Goal: Check status: Check status

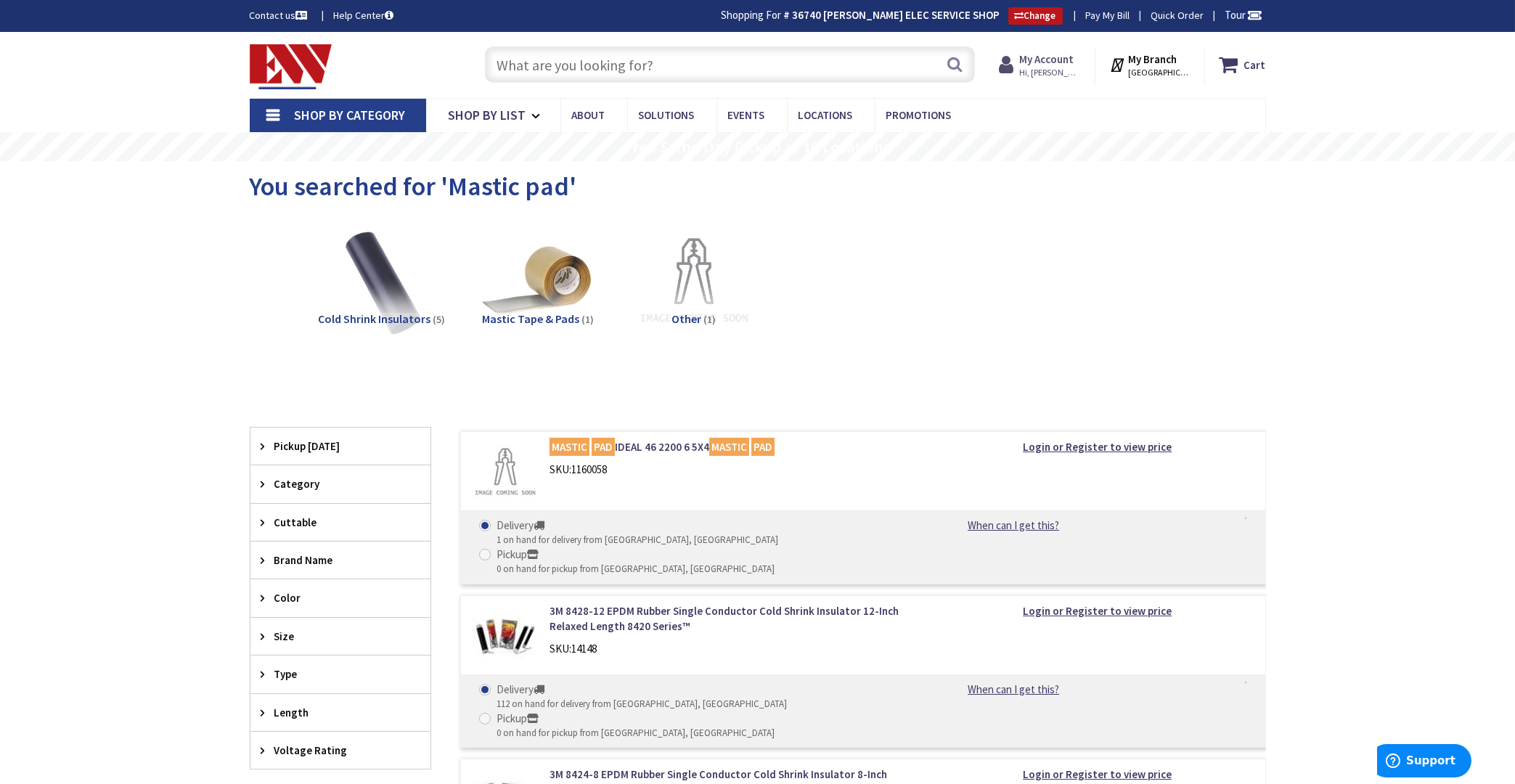
click at [1058, 61] on strong "My Account" at bounding box center [1046, 59] width 54 height 14
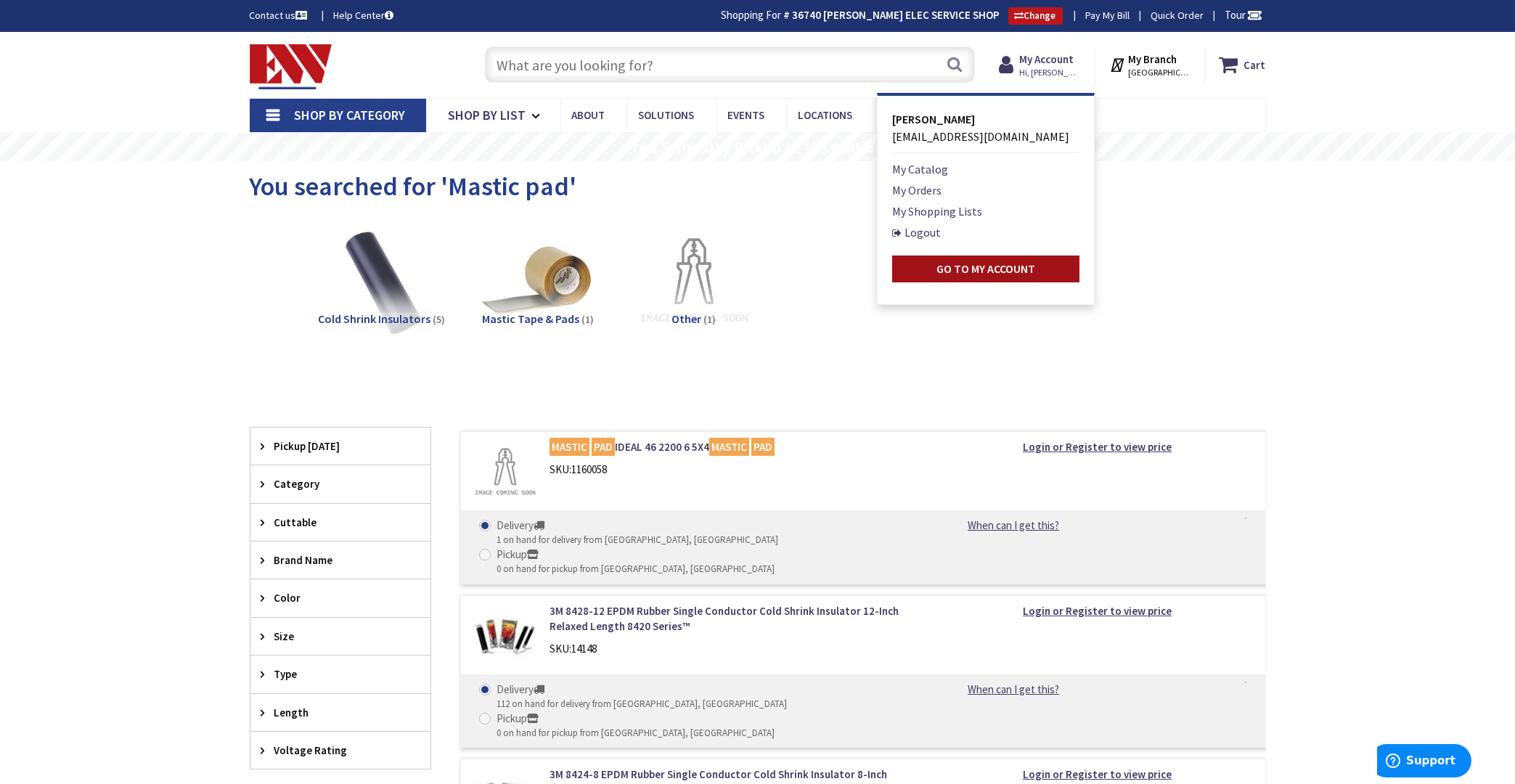
click at [958, 270] on strong "Go to My Account" at bounding box center [985, 268] width 98 height 15
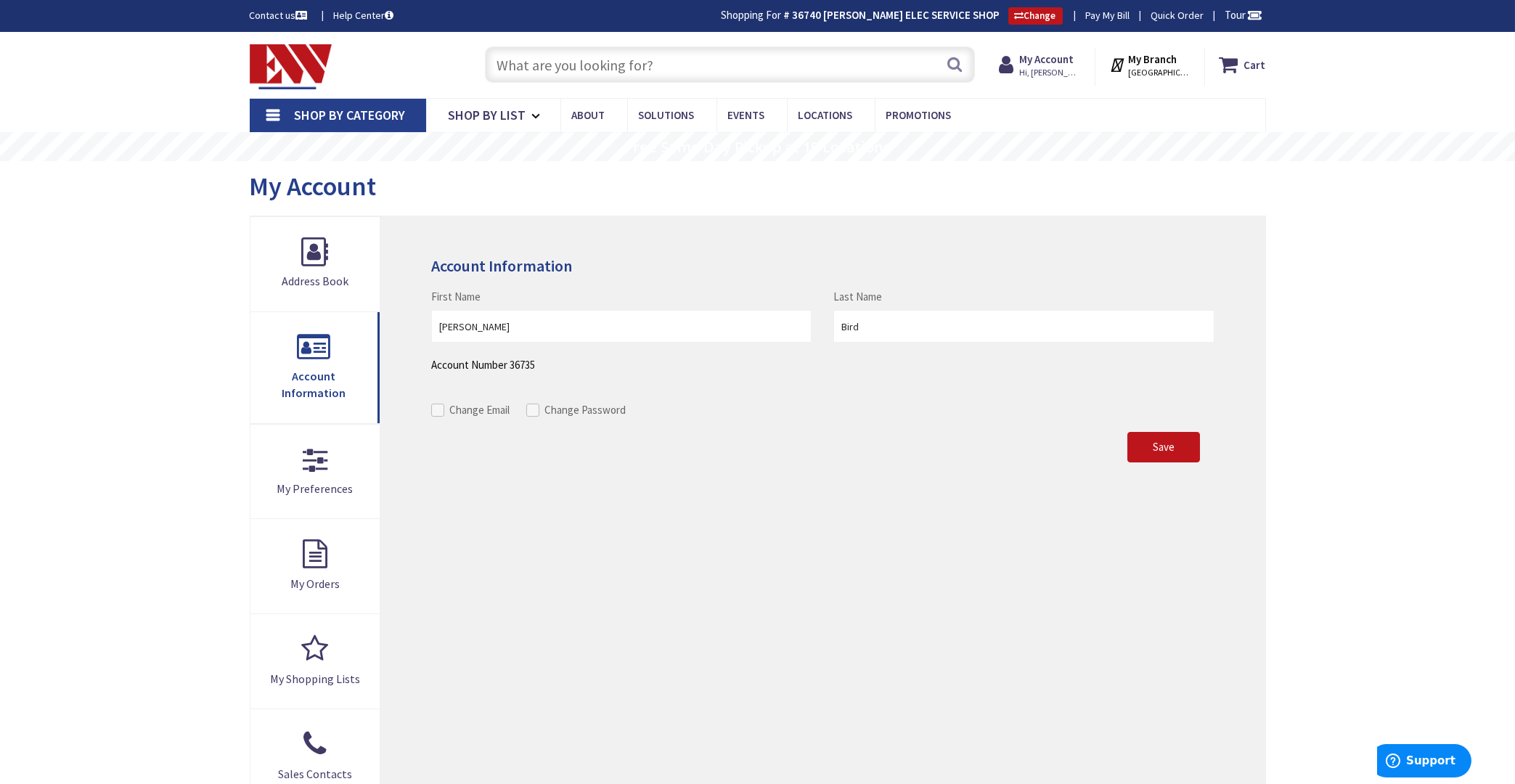
click at [614, 70] on input "text" at bounding box center [730, 64] width 490 height 36
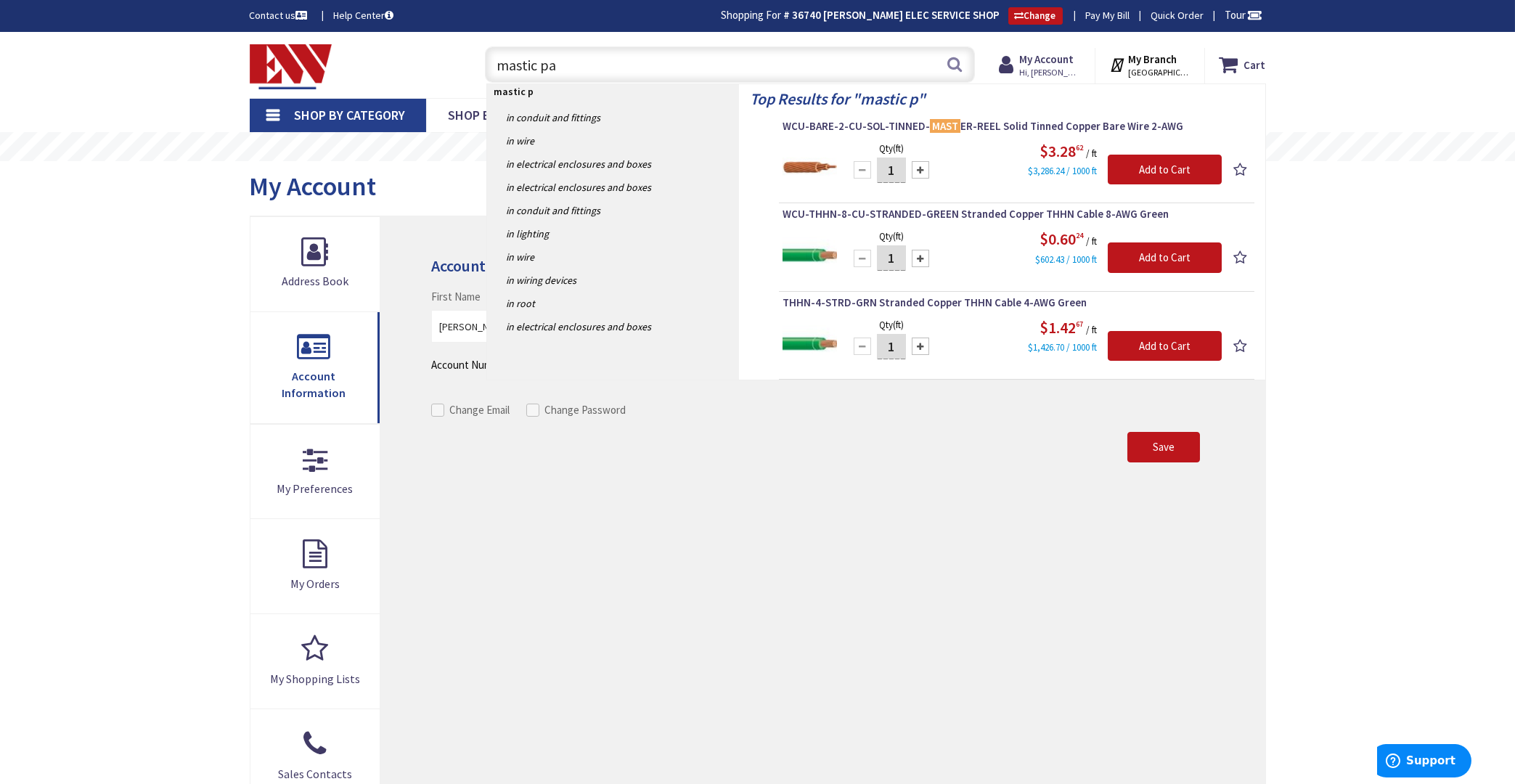
type input "mastic pad"
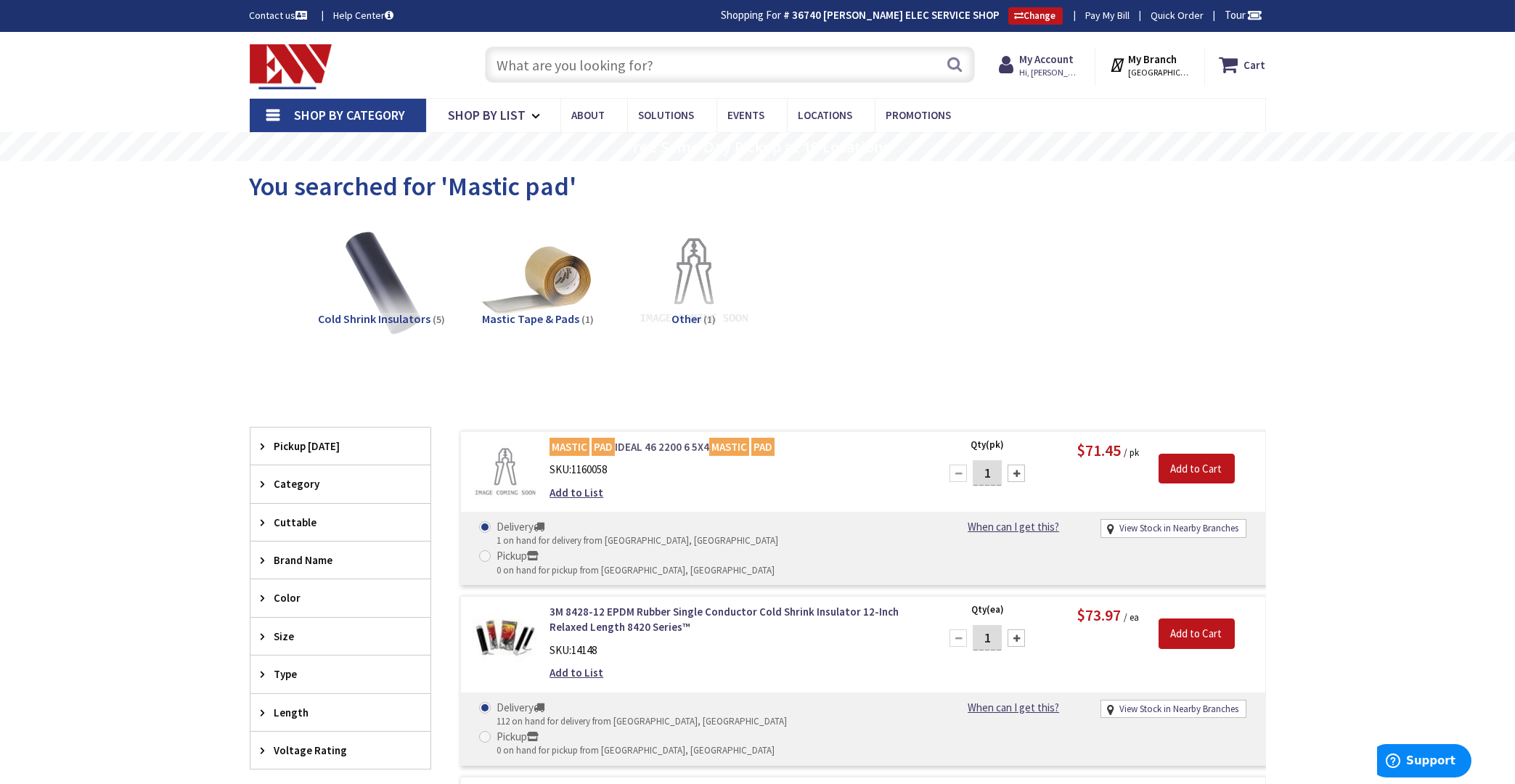
click at [644, 446] on link "MASTIC PAD IDEAL 46 2200 6 5X4 MASTIC PAD" at bounding box center [734, 447] width 370 height 15
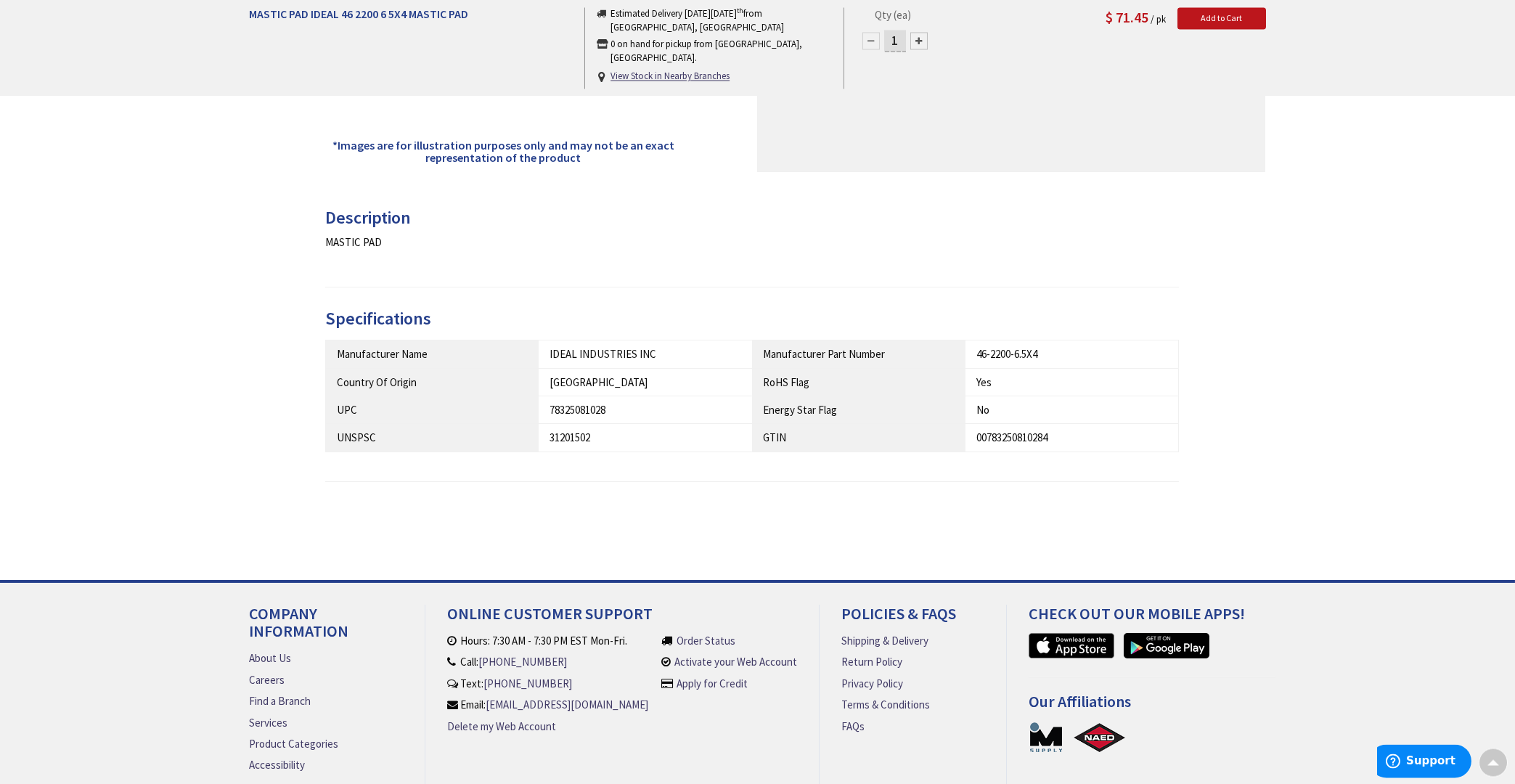
scroll to position [466, 0]
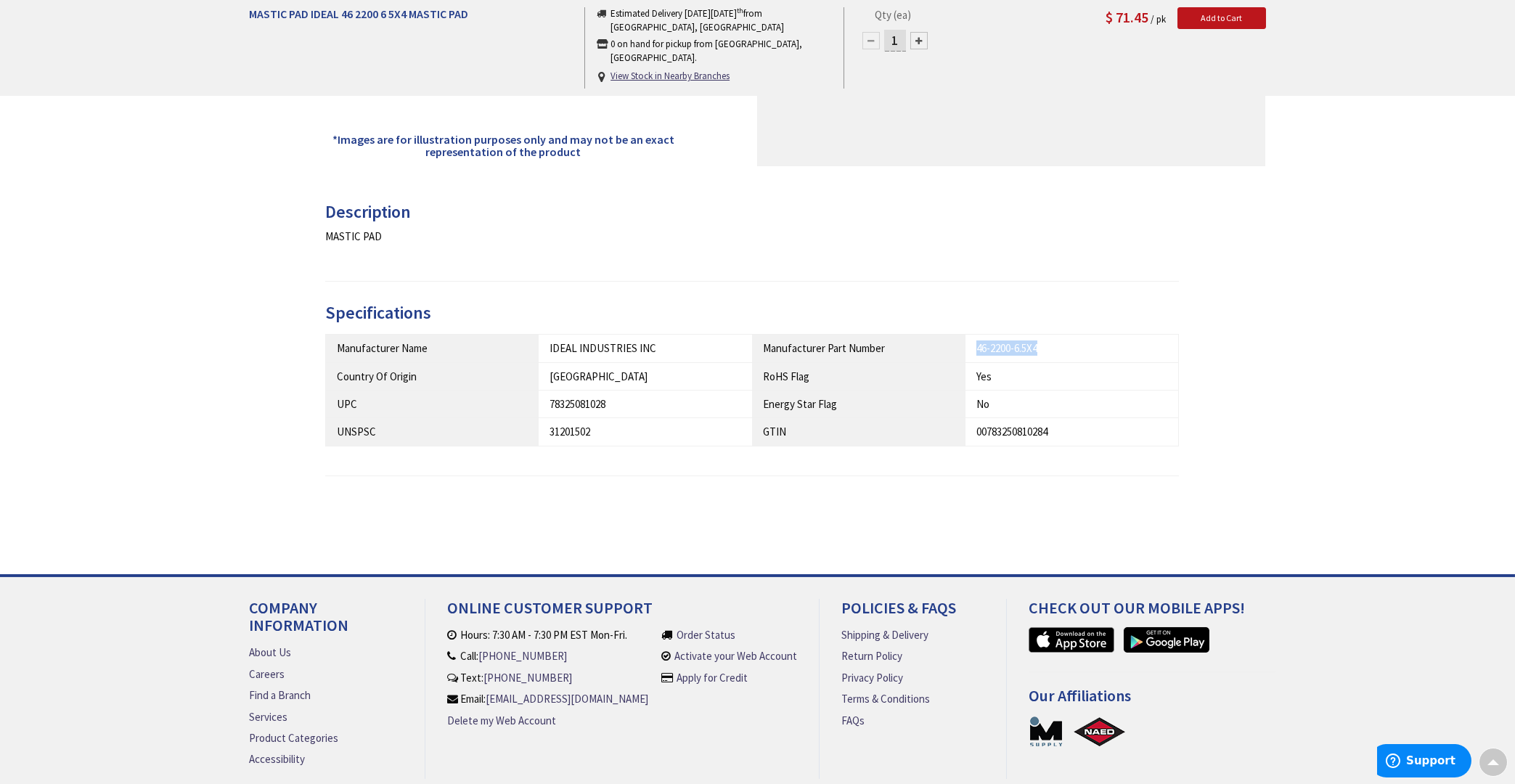
drag, startPoint x: 1053, startPoint y: 350, endPoint x: 975, endPoint y: 352, distance: 78.0
click at [975, 352] on td "46-2200-6.5X4" at bounding box center [1072, 349] width 213 height 28
copy div "46-2200-6.5X4"
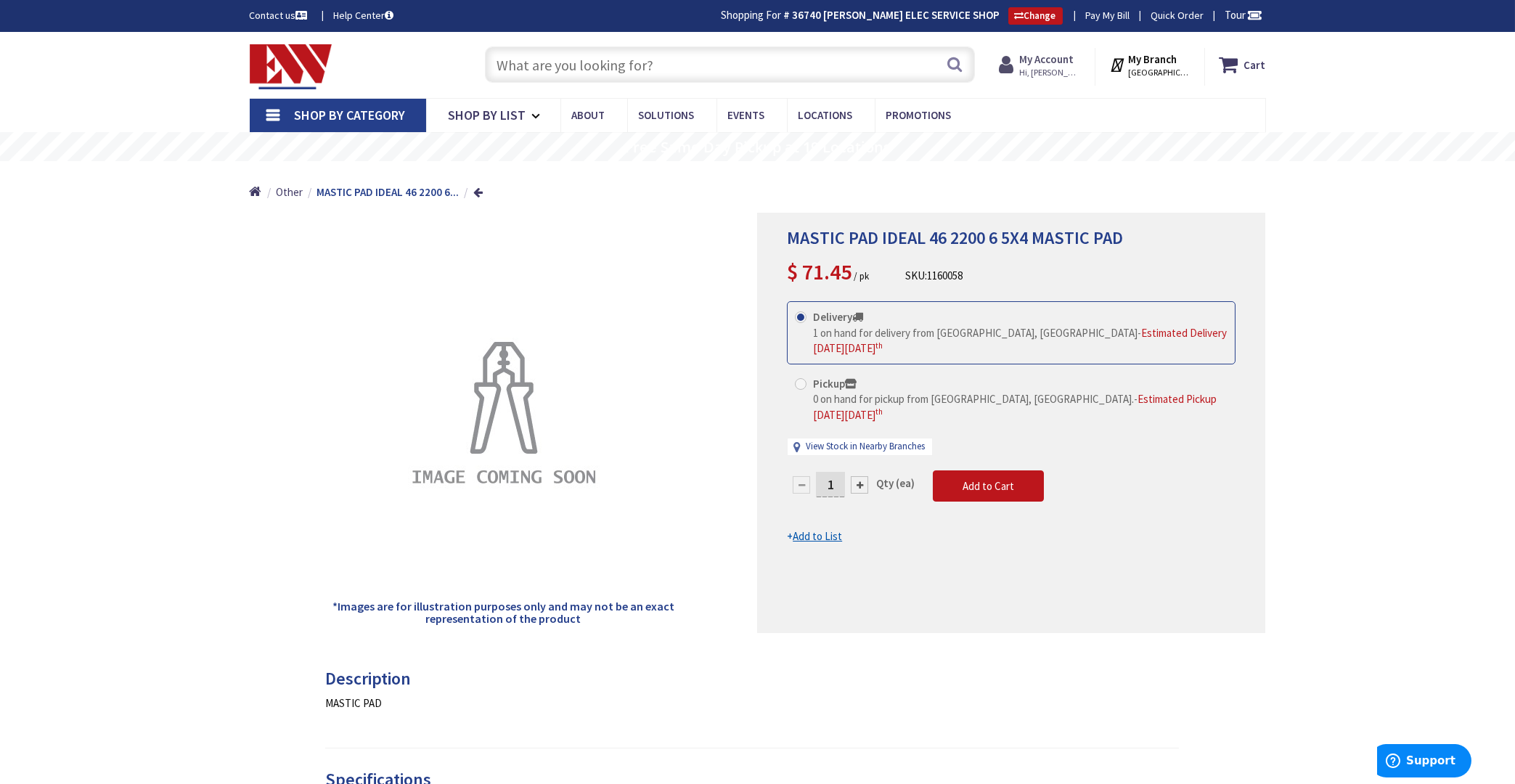
click at [1048, 62] on strong "My Account" at bounding box center [1046, 59] width 54 height 14
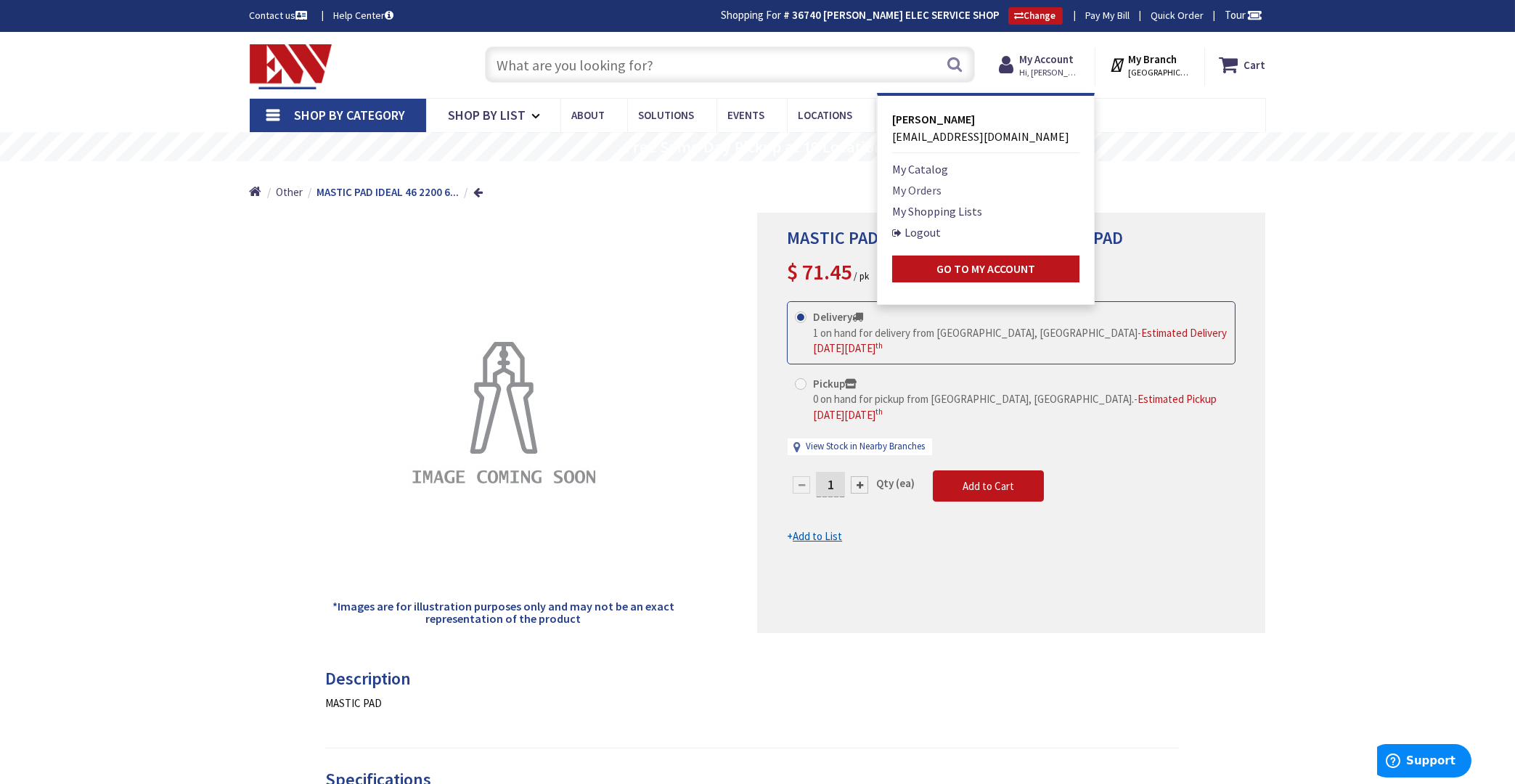
click at [930, 189] on link "My Orders" at bounding box center [917, 190] width 50 height 17
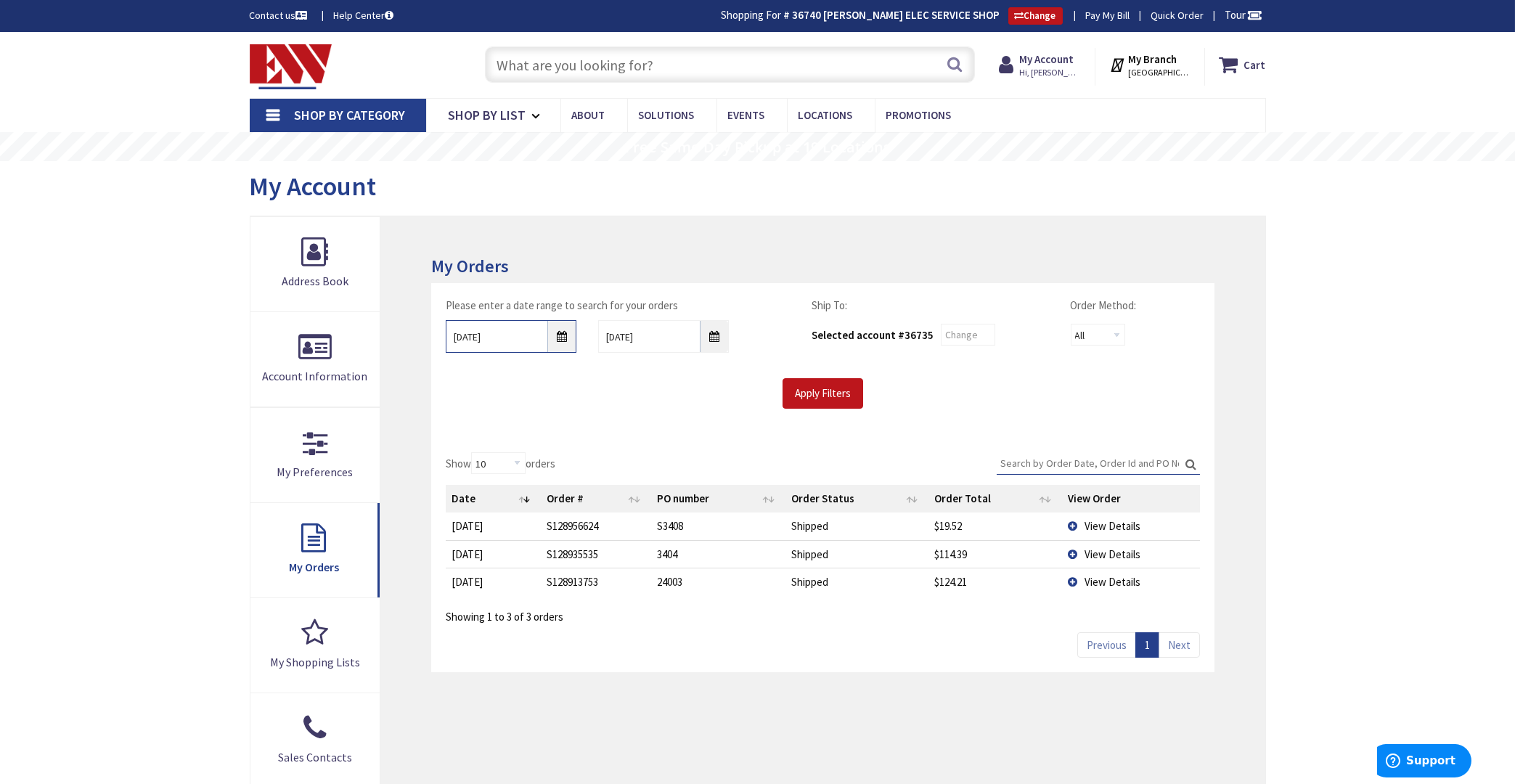
click at [560, 335] on input "[DATE]" at bounding box center [511, 336] width 131 height 33
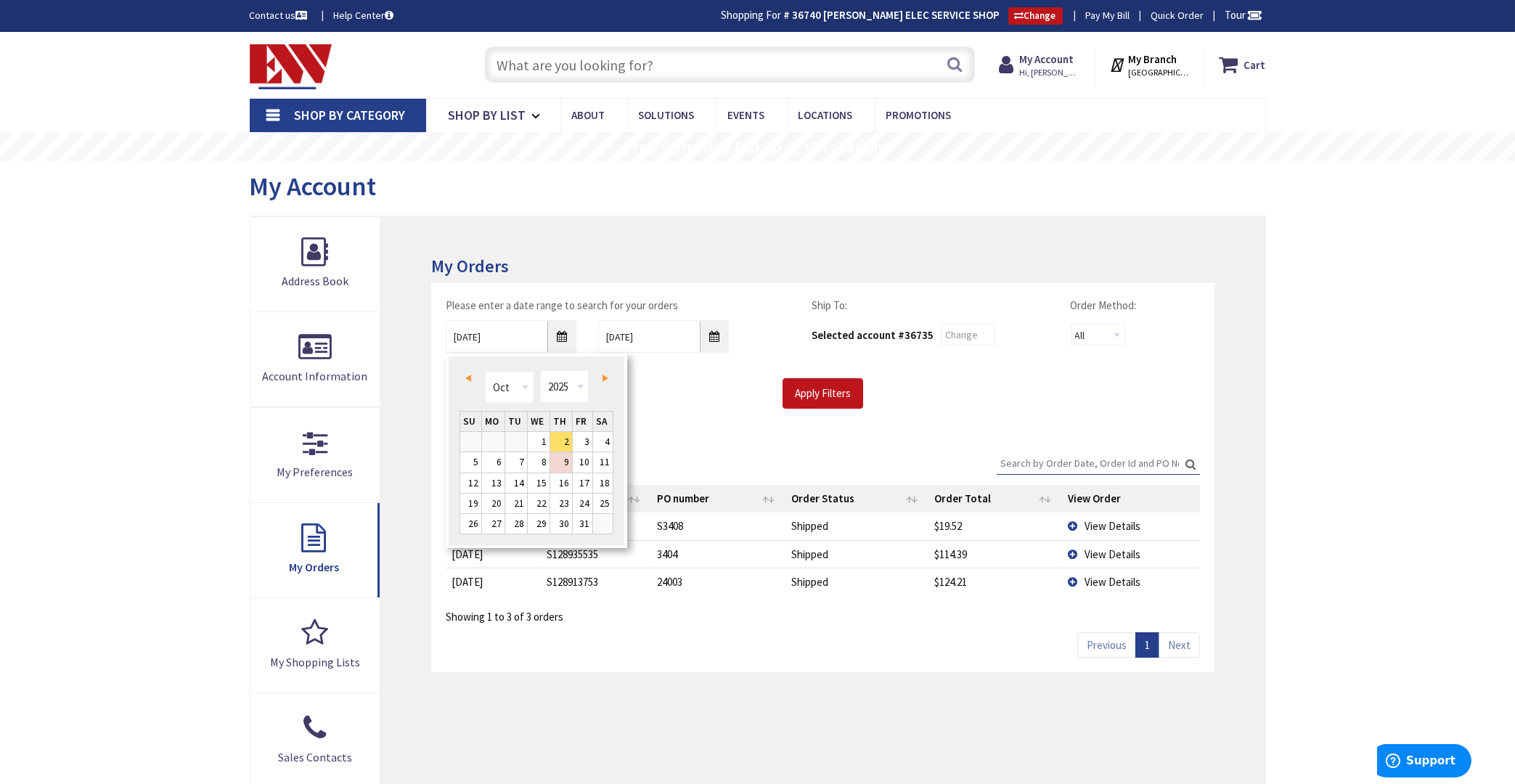
click at [465, 380] on link "Prev" at bounding box center [470, 378] width 19 height 19
click at [499, 500] on link "22" at bounding box center [493, 503] width 22 height 19
type input "09/22/2025"
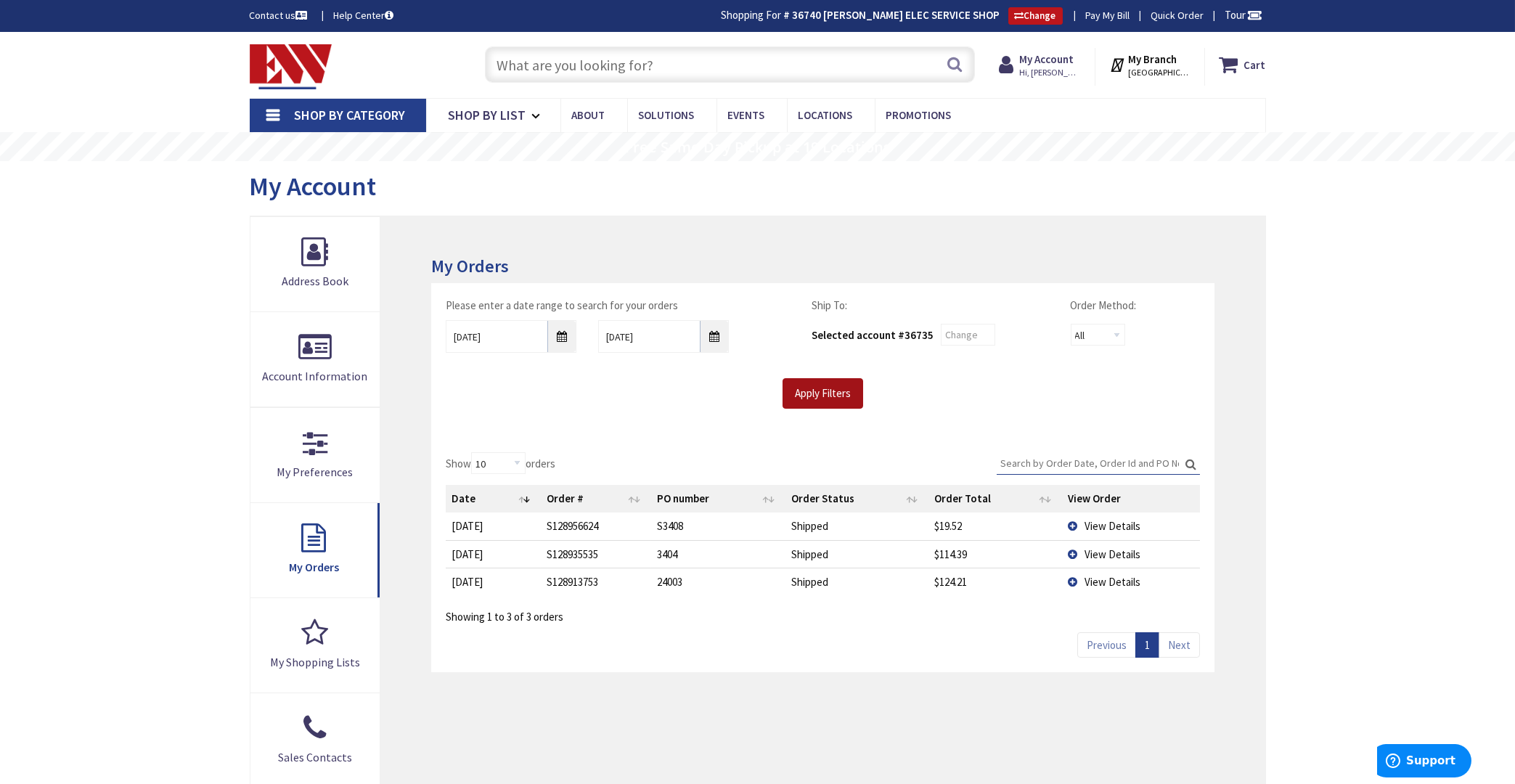
click at [814, 381] on input "Apply Filters" at bounding box center [823, 393] width 81 height 30
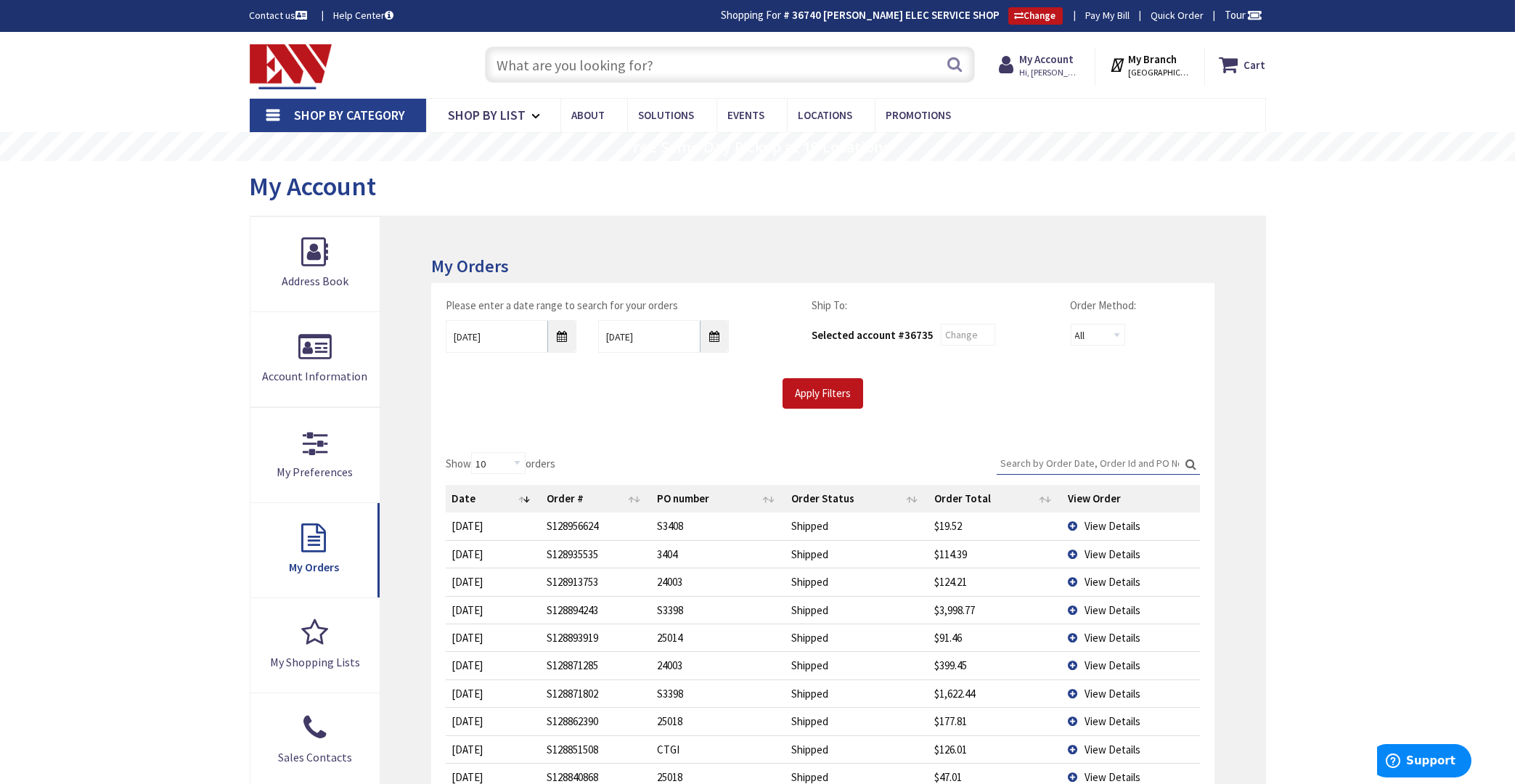
click at [1097, 582] on span "View Details" at bounding box center [1113, 582] width 56 height 14
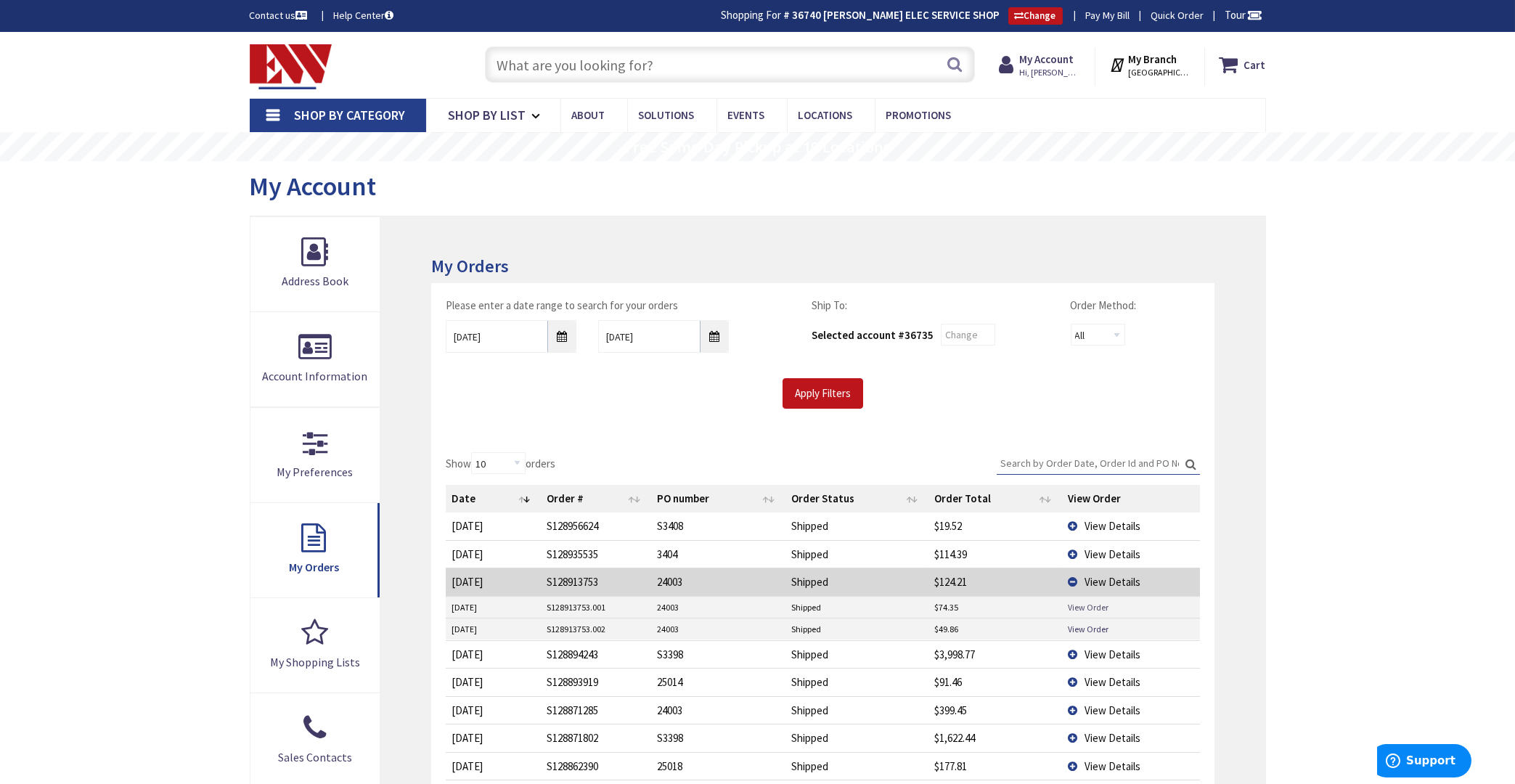
click at [1088, 605] on link "View Order" at bounding box center [1088, 607] width 40 height 12
